Goal: Participate in discussion: Engage in conversation with other users on a specific topic

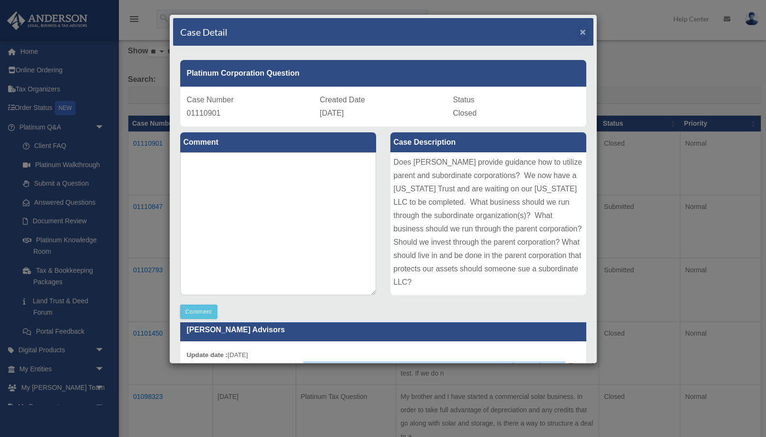
click at [584, 30] on span "×" at bounding box center [583, 31] width 6 height 11
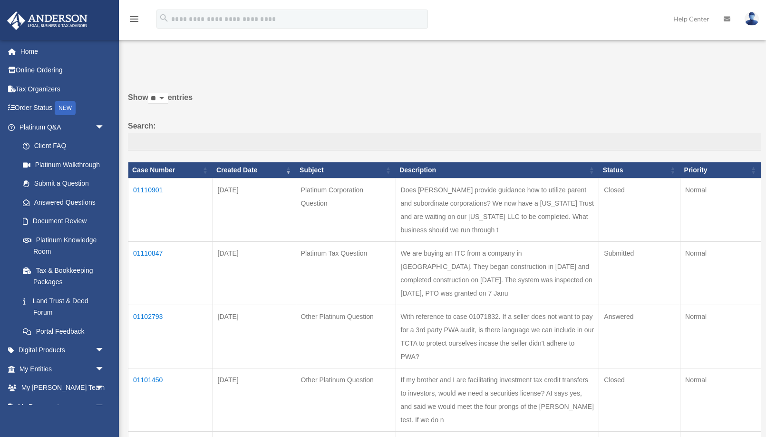
scroll to position [47, 0]
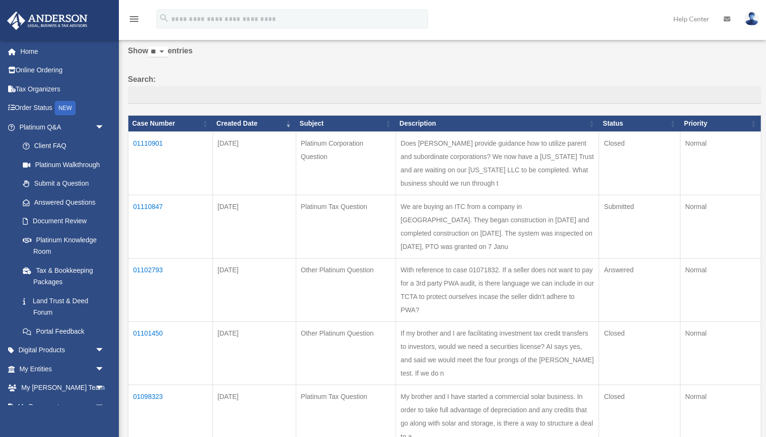
click at [134, 258] on td "01102793" at bounding box center [170, 289] width 85 height 63
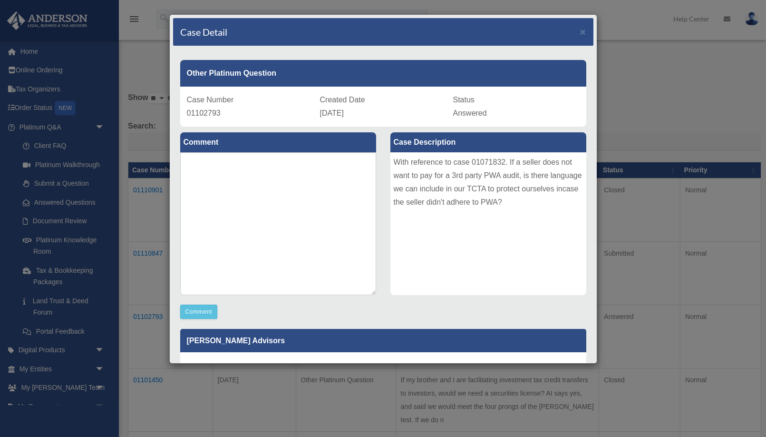
scroll to position [0, 0]
click at [583, 32] on span "×" at bounding box center [583, 31] width 6 height 11
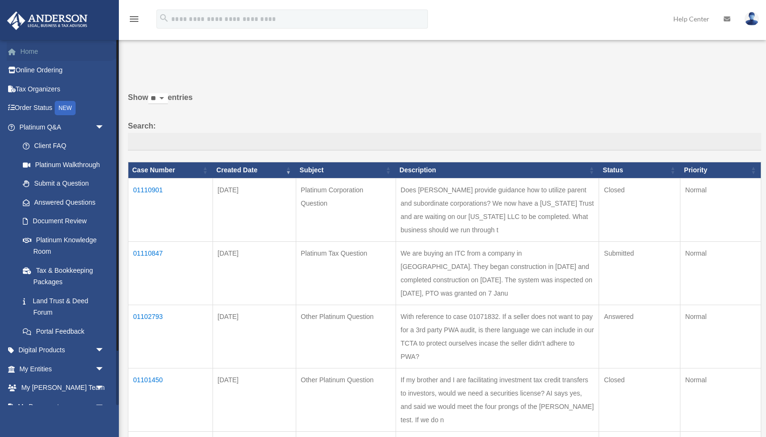
click at [38, 52] on link "Home" at bounding box center [63, 51] width 112 height 19
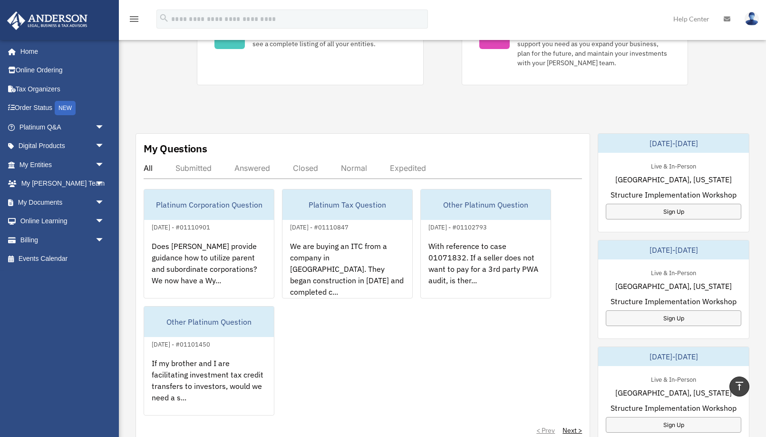
scroll to position [250, 0]
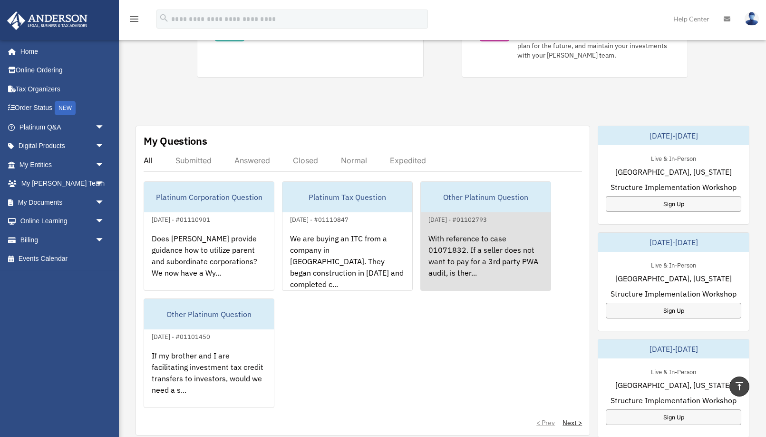
click at [434, 255] on div "With reference to case 01071832. If a seller does not want to pay for a 3rd par…" at bounding box center [486, 262] width 130 height 74
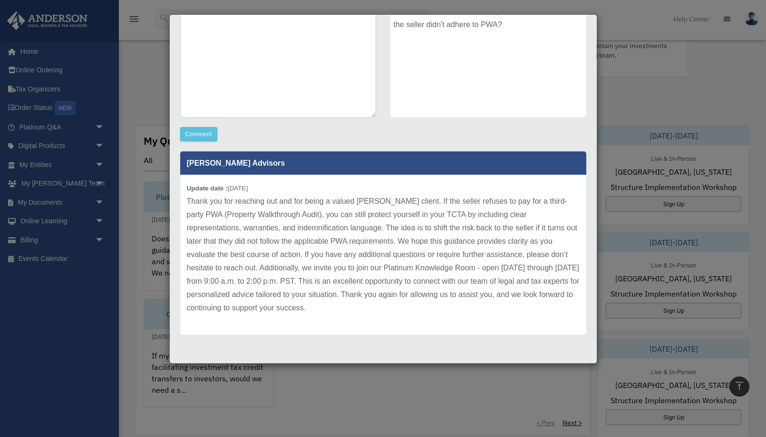
scroll to position [177, 0]
click at [199, 137] on button "Comment" at bounding box center [199, 134] width 38 height 14
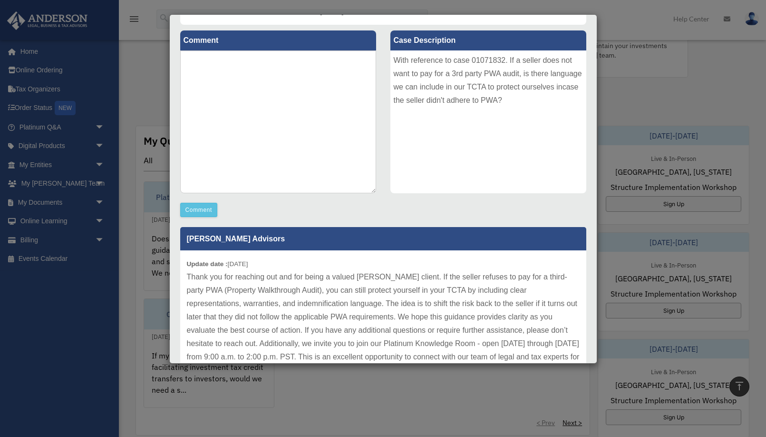
scroll to position [102, 0]
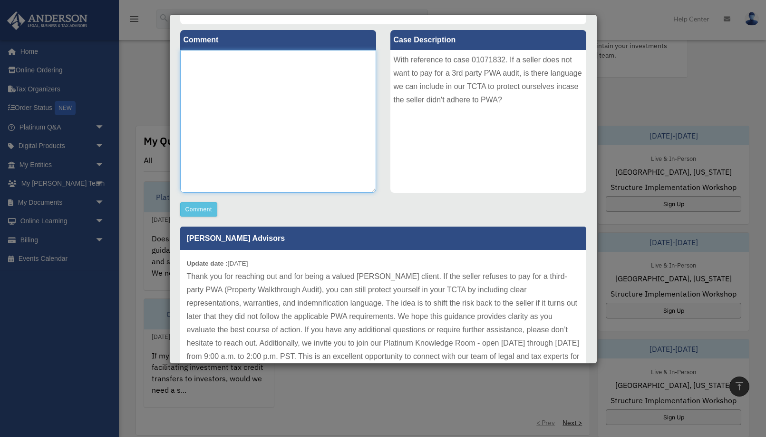
click at [249, 145] on textarea at bounding box center [278, 121] width 196 height 143
type textarea "*"
type textarea "**********"
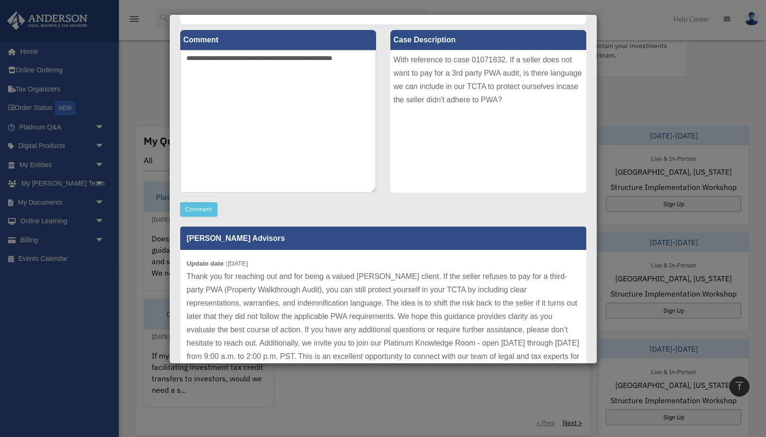
click at [218, 204] on div "Comment" at bounding box center [278, 209] width 196 height 14
click at [216, 204] on button "Comment" at bounding box center [199, 209] width 38 height 14
